Goal: Information Seeking & Learning: Check status

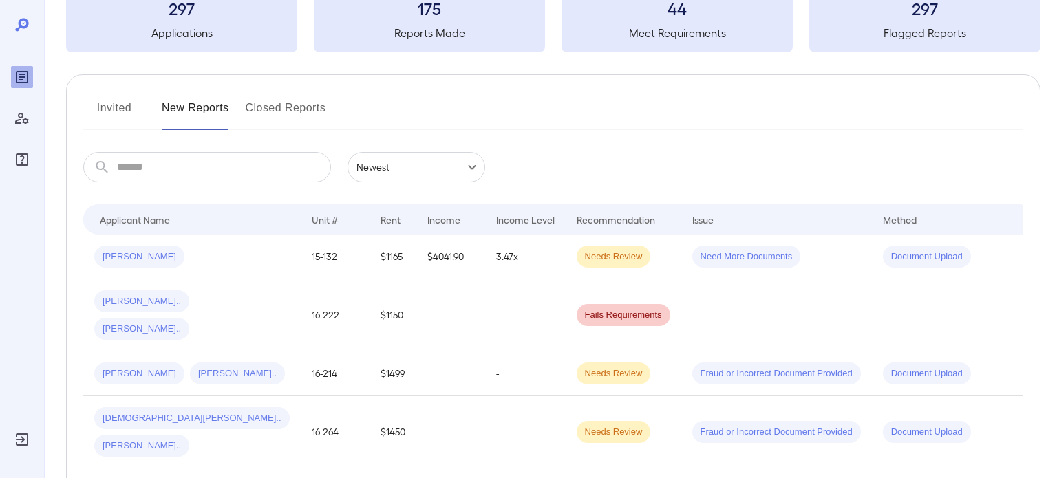
scroll to position [96, 0]
click at [289, 116] on button "Closed Reports" at bounding box center [286, 114] width 81 height 33
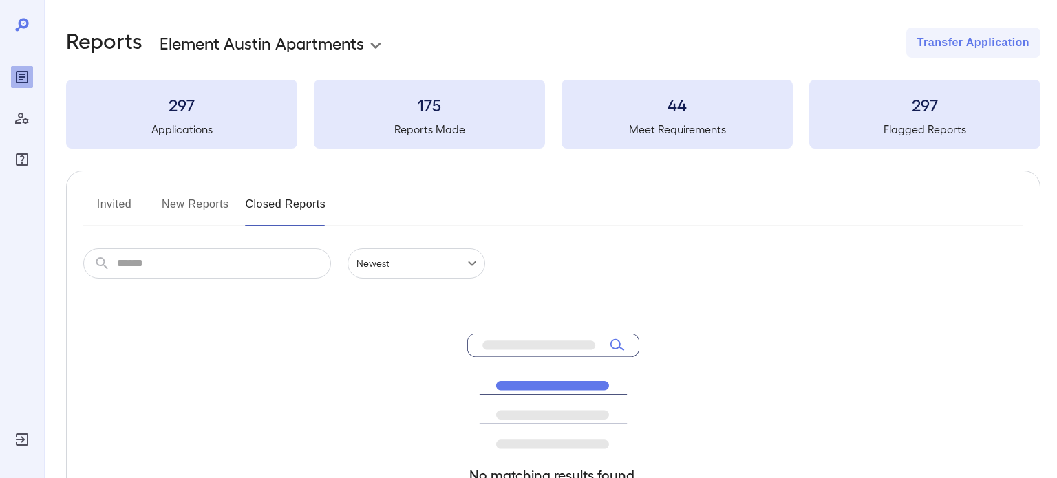
click at [118, 208] on button "Invited" at bounding box center [114, 209] width 62 height 33
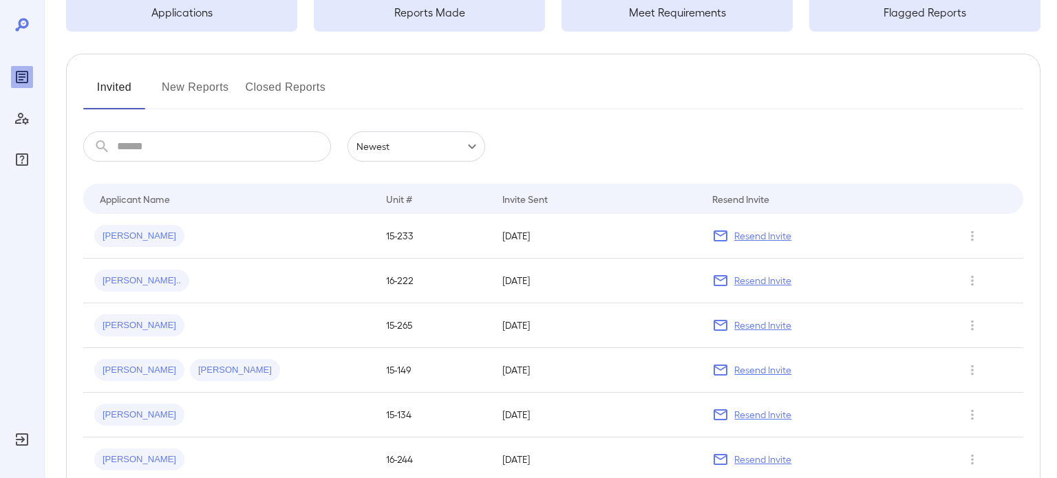
scroll to position [113, 0]
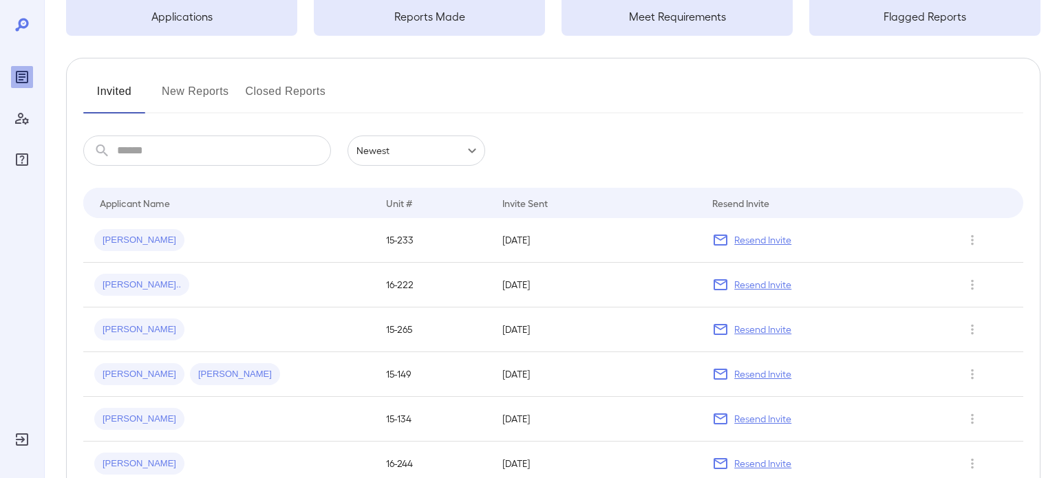
click at [206, 102] on button "New Reports" at bounding box center [195, 97] width 67 height 33
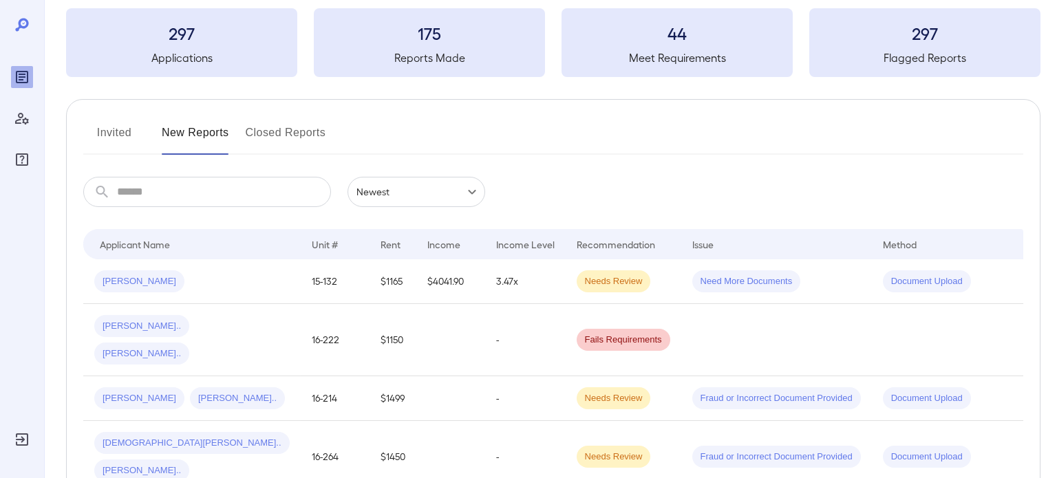
scroll to position [72, 0]
click at [248, 192] on input "text" at bounding box center [224, 192] width 214 height 30
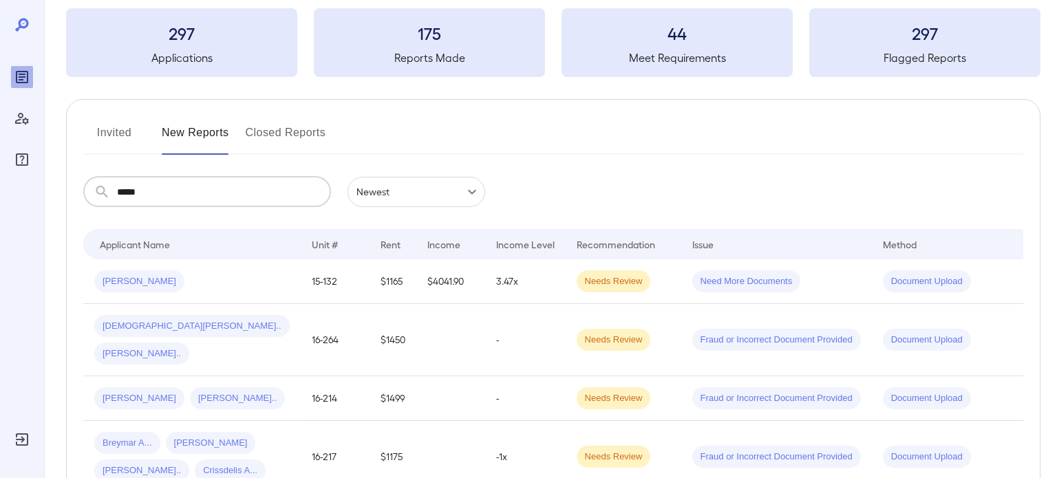
type input "*****"
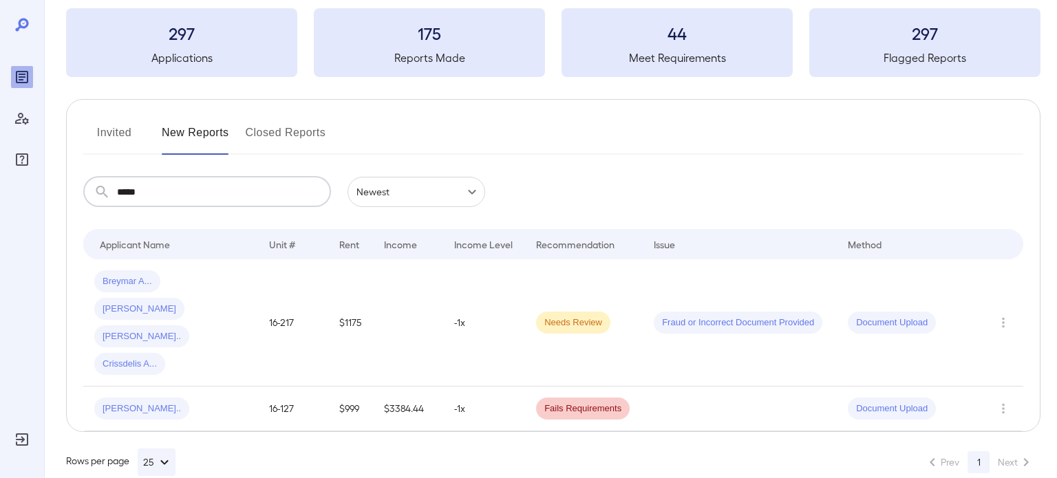
scroll to position [41, 0]
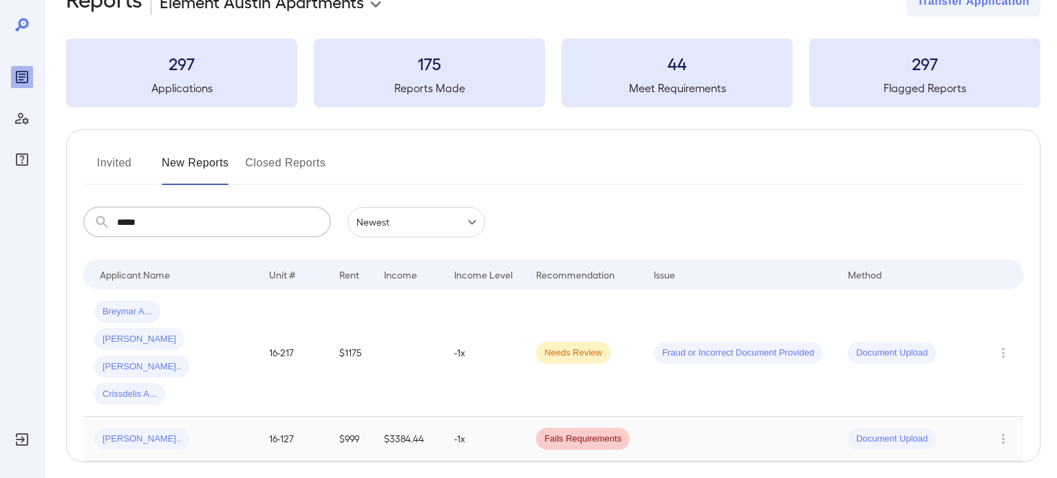
click at [373, 417] on td "$999" at bounding box center [350, 439] width 45 height 45
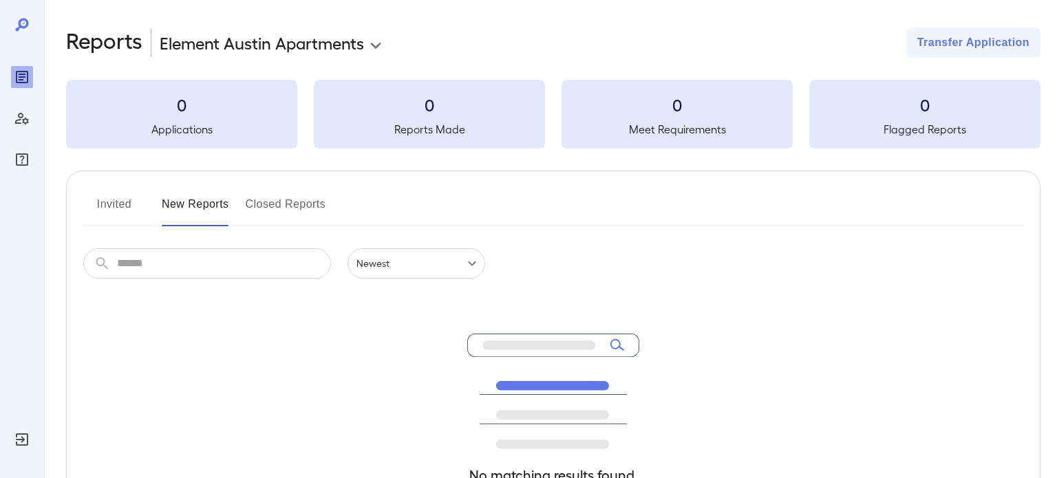
scroll to position [41, 0]
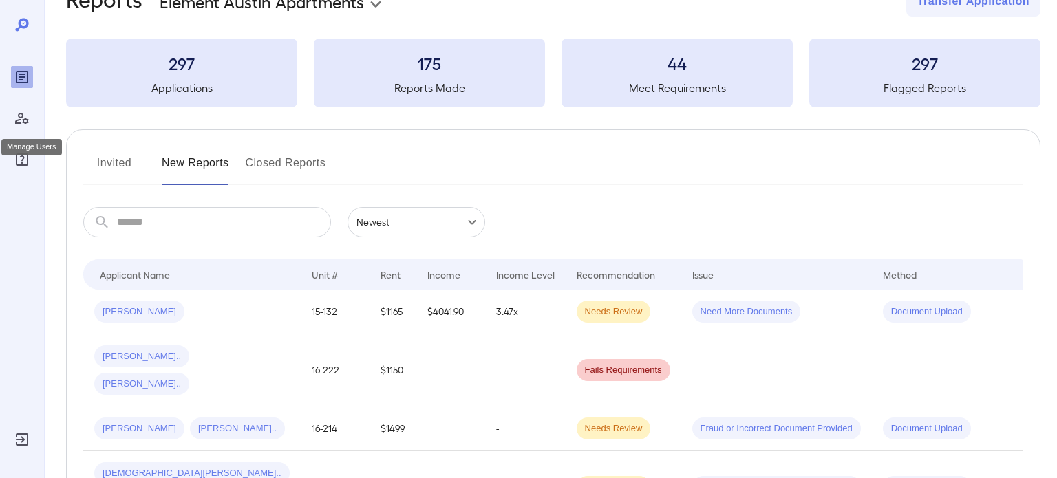
click at [29, 117] on icon "Manage Users" at bounding box center [22, 118] width 17 height 17
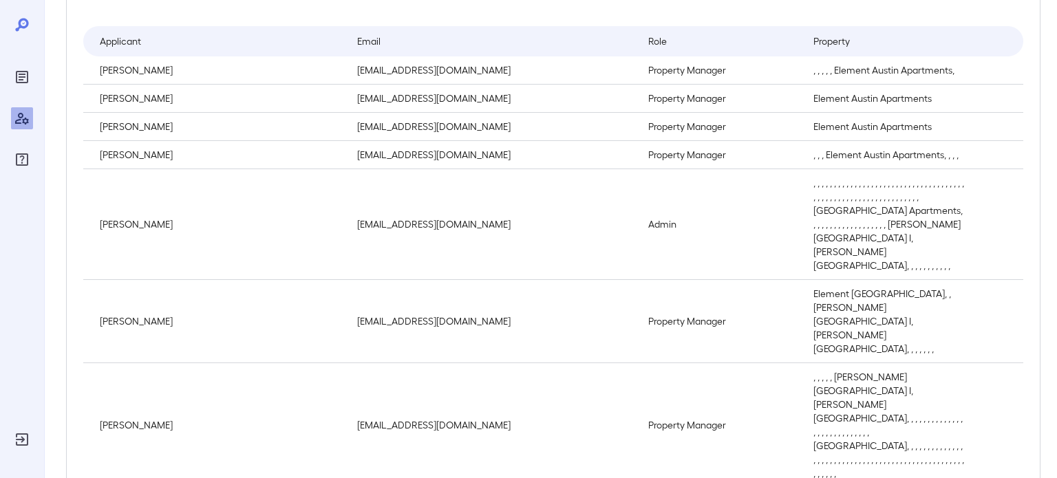
scroll to position [203, 0]
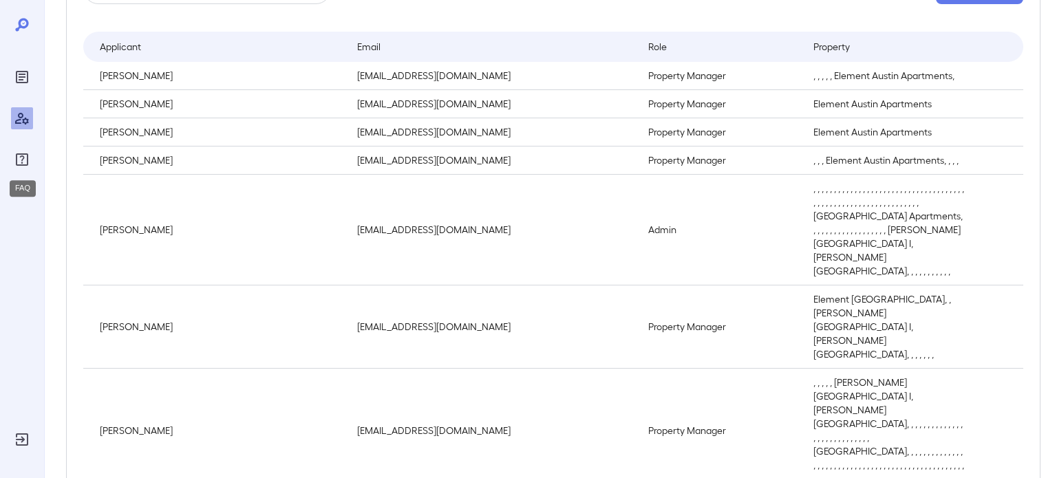
click at [21, 170] on div "FAQ" at bounding box center [22, 160] width 22 height 22
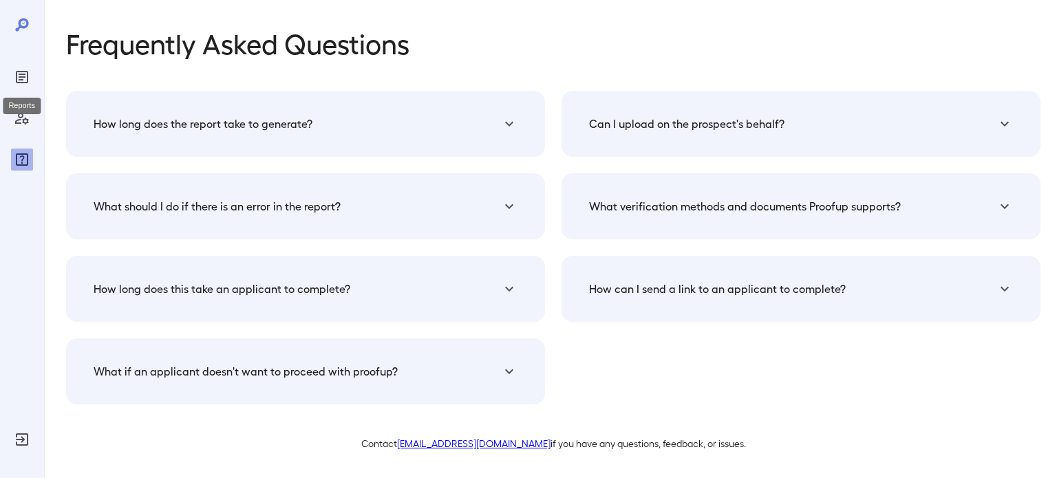
click at [17, 73] on icon "Reports" at bounding box center [22, 77] width 12 height 12
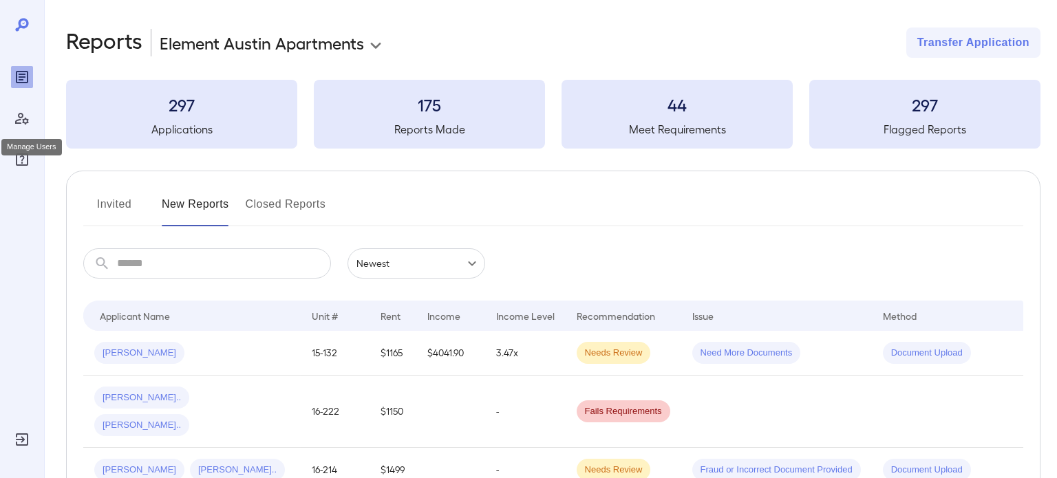
click at [32, 124] on div "Manage Users" at bounding box center [22, 118] width 22 height 22
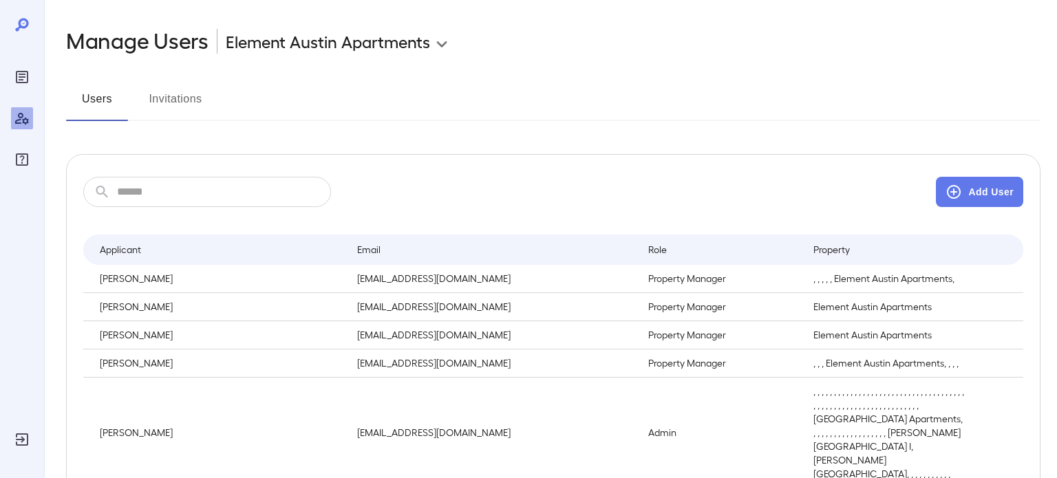
click at [178, 110] on button "Invitations" at bounding box center [175, 104] width 62 height 33
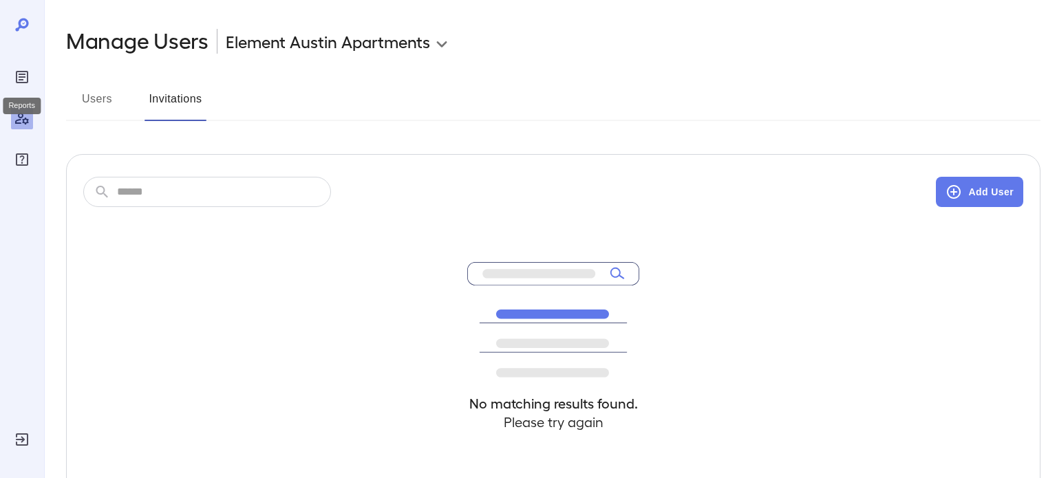
click at [30, 79] on icon "Reports" at bounding box center [22, 77] width 17 height 17
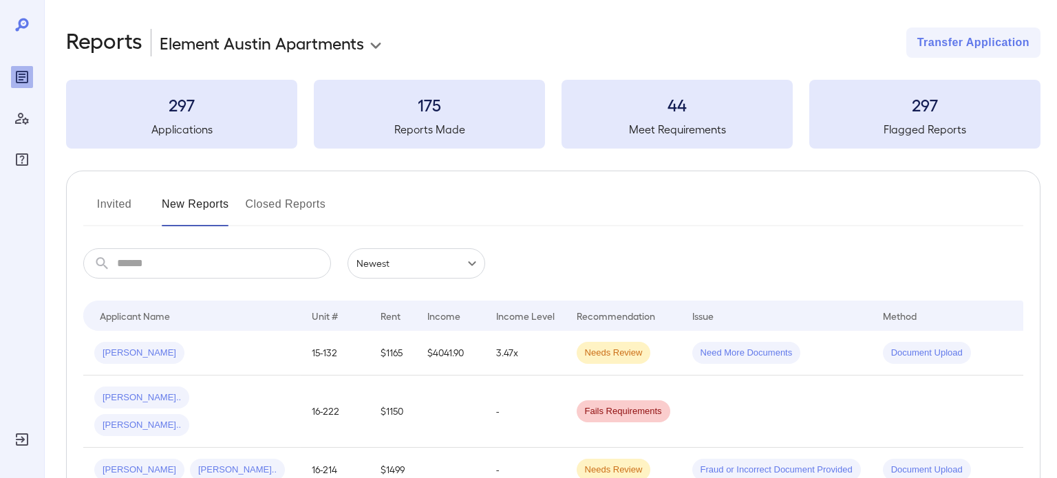
click at [118, 215] on button "Invited" at bounding box center [114, 209] width 62 height 33
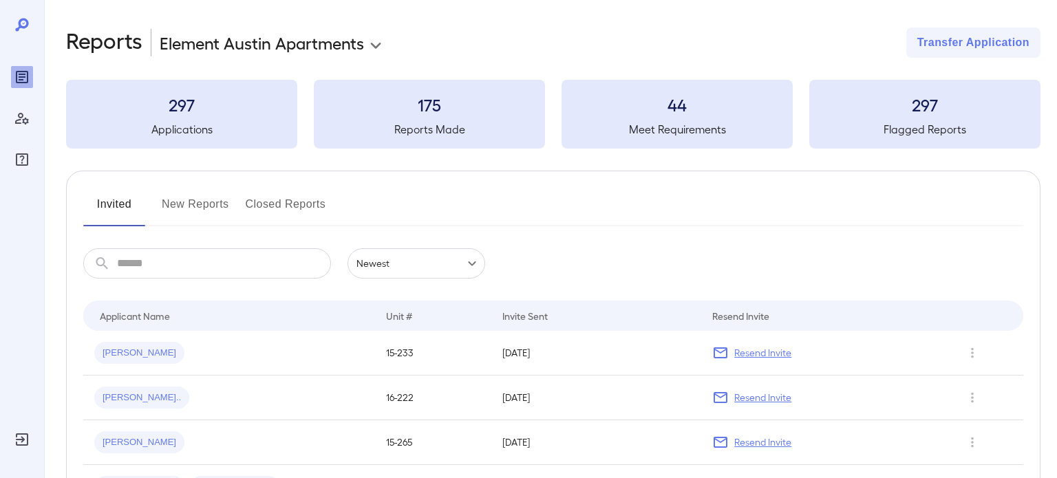
click at [561, 255] on div "​ ​ Newest ******" at bounding box center [553, 263] width 940 height 30
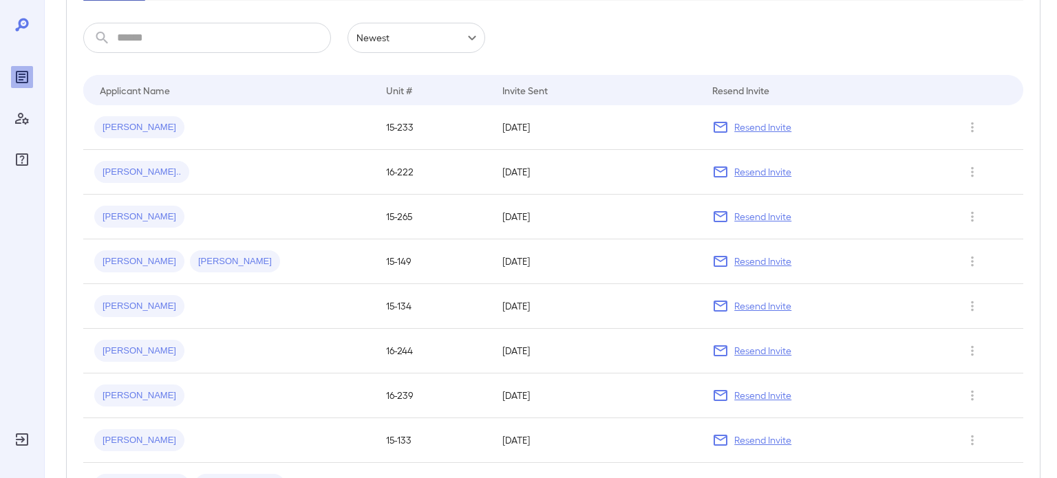
scroll to position [183, 0]
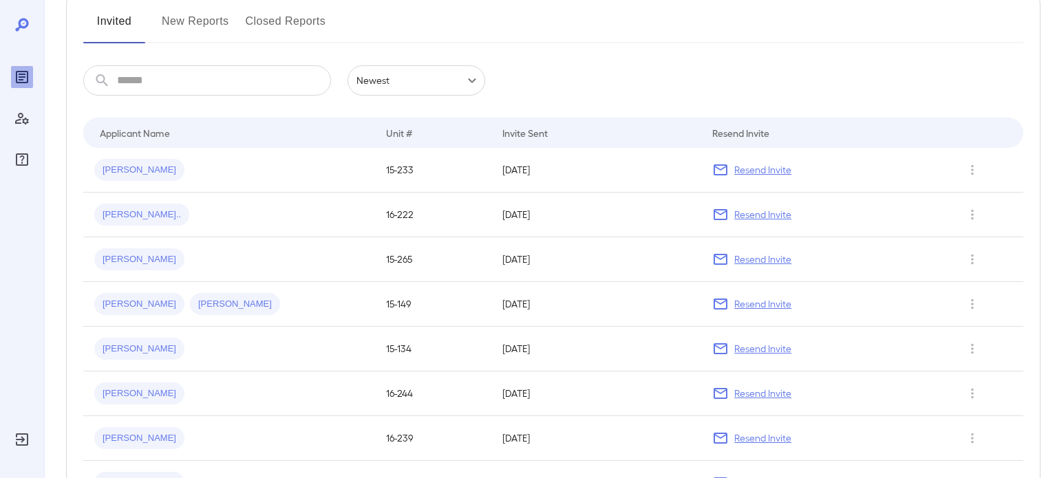
click at [235, 83] on input "text" at bounding box center [224, 80] width 214 height 30
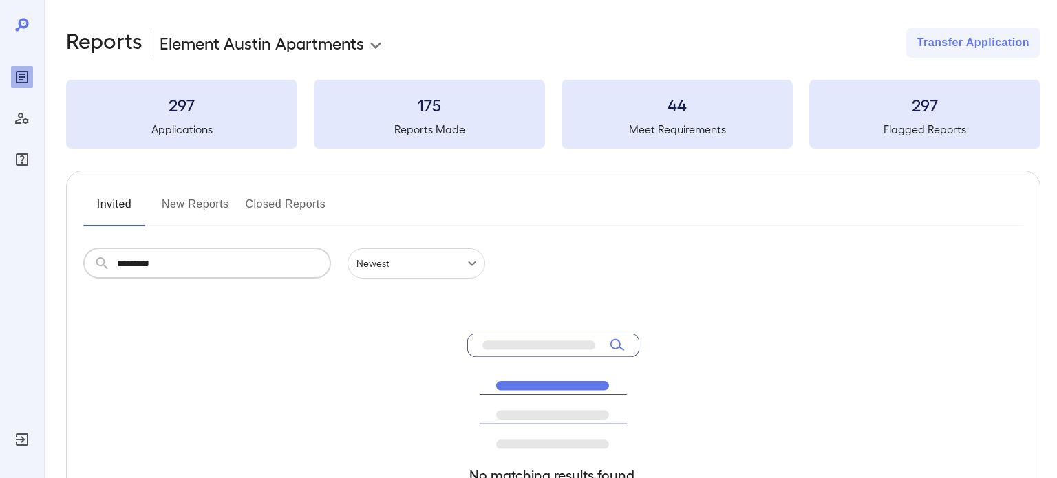
type input "*********"
click at [231, 105] on h3 "297" at bounding box center [181, 105] width 231 height 22
click at [203, 217] on button "New Reports" at bounding box center [195, 209] width 67 height 33
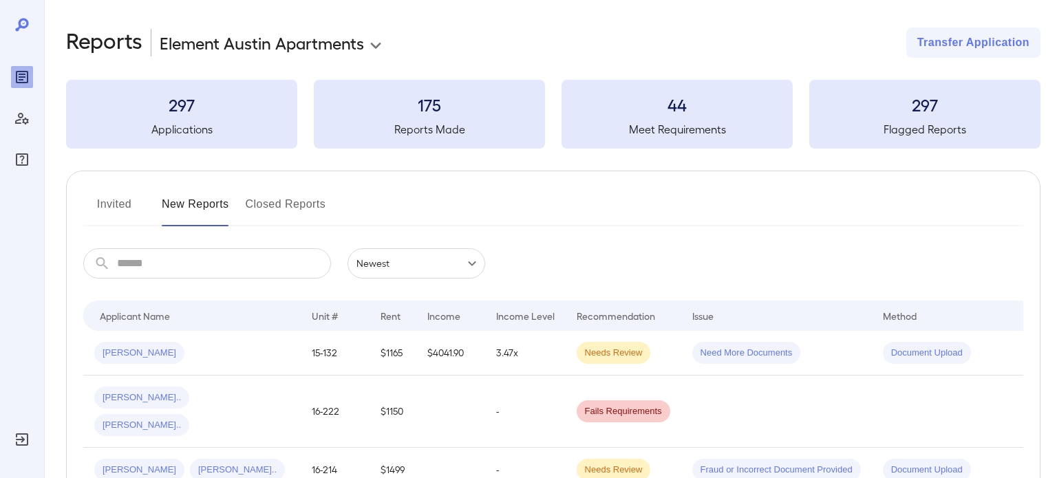
click at [203, 217] on button "New Reports" at bounding box center [195, 209] width 67 height 33
click at [30, 38] on div at bounding box center [22, 94] width 22 height 154
click at [22, 28] on icon at bounding box center [22, 25] width 17 height 17
